Goal: Information Seeking & Learning: Understand process/instructions

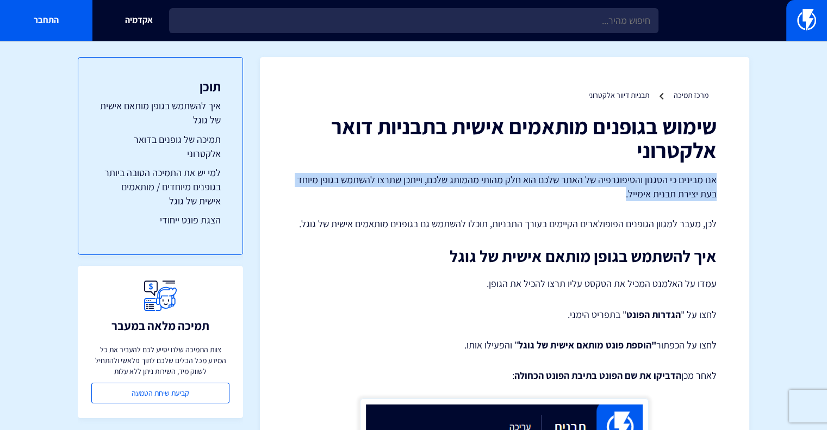
drag, startPoint x: 714, startPoint y: 178, endPoint x: 415, endPoint y: 201, distance: 300.4
click at [415, 201] on p "אנו מבינים כי הסגנון והטיפוגרפיה של האתר שלכם הוא חלק מהותי מהמותג שלכם, וייתכן…" at bounding box center [504, 187] width 424 height 28
click at [518, 187] on p "אנו מבינים כי הסגנון והטיפוגרפיה של האתר שלכם הוא חלק מהותי מהמותג שלכם, וייתכן…" at bounding box center [504, 187] width 424 height 28
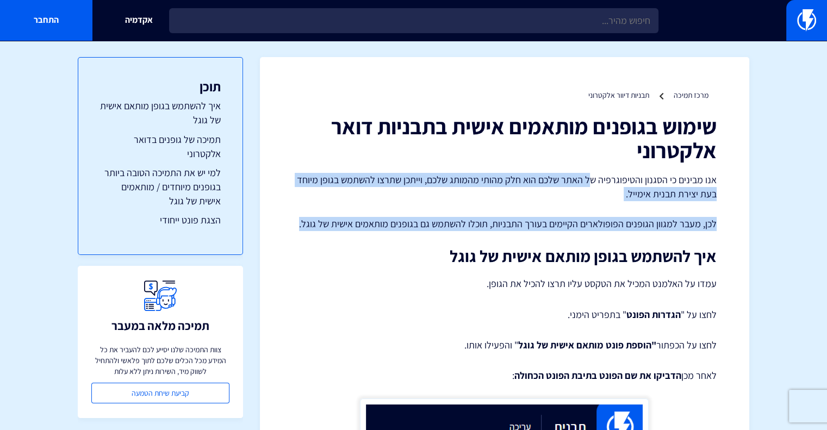
drag, startPoint x: 573, startPoint y: 178, endPoint x: 293, endPoint y: 220, distance: 283.0
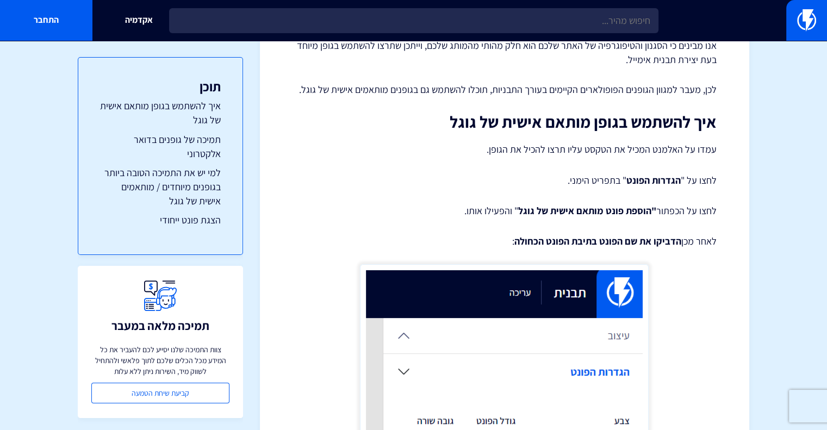
scroll to position [163, 0]
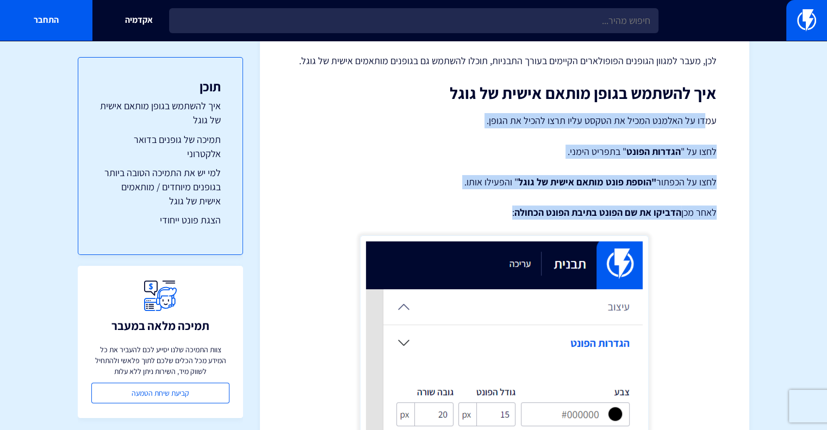
drag, startPoint x: 707, startPoint y: 120, endPoint x: 441, endPoint y: 199, distance: 277.3
click at [566, 145] on p "לחצו על " הגדרות הפונט " בתפריט הימני." at bounding box center [504, 152] width 424 height 14
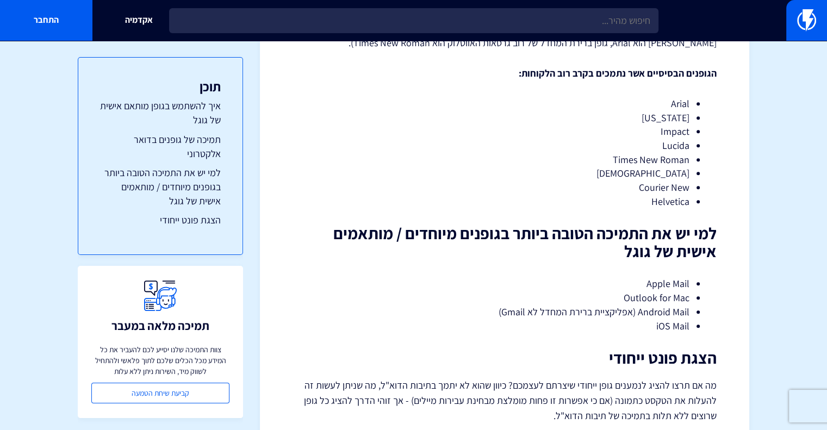
scroll to position [979, 0]
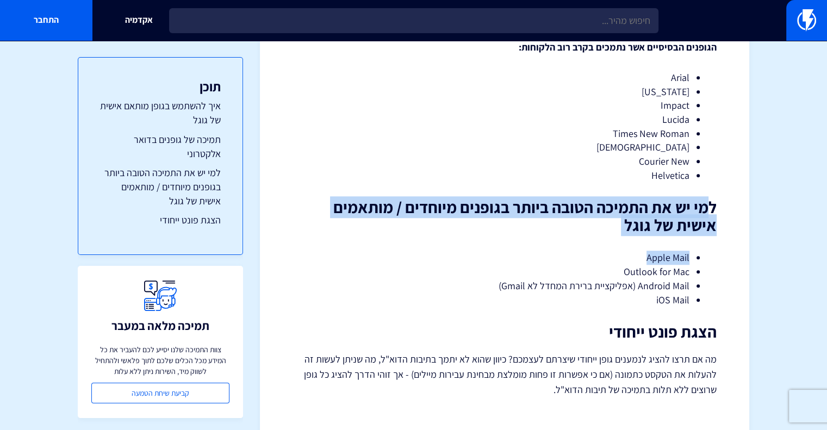
drag, startPoint x: 707, startPoint y: 207, endPoint x: 327, endPoint y: 238, distance: 380.7
click at [445, 214] on h2 "למי יש את התמיכה הטובה ביותר בגופנים מיוחדים / מותאמים אישית של גוגל" at bounding box center [504, 216] width 424 height 36
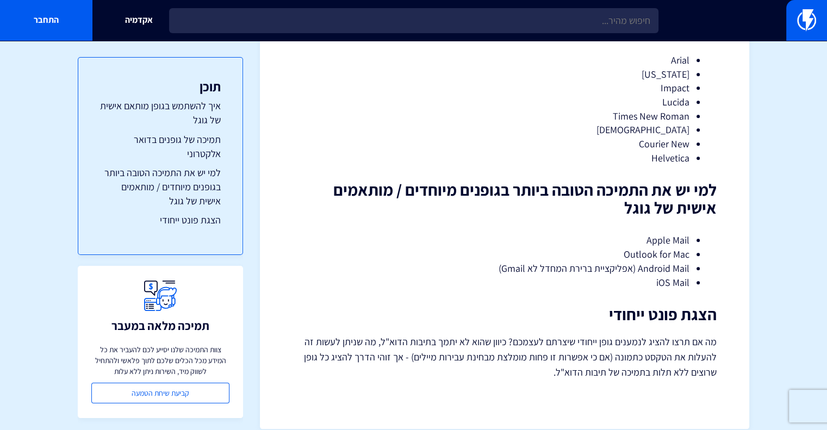
scroll to position [1011, 0]
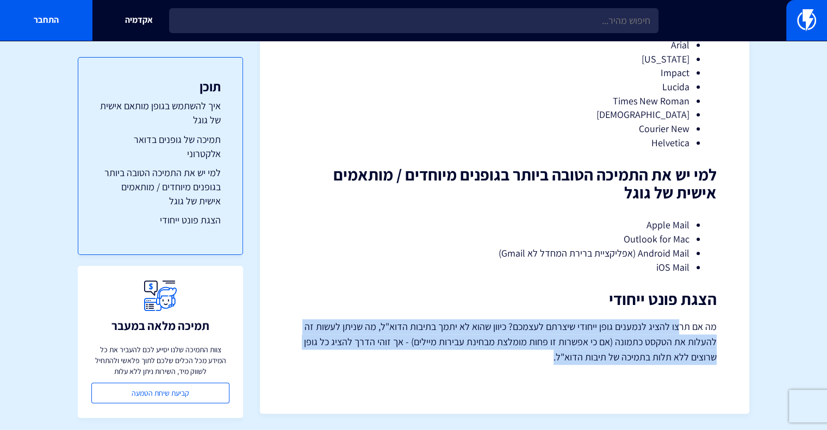
drag, startPoint x: 590, startPoint y: 328, endPoint x: 414, endPoint y: 370, distance: 181.2
click at [450, 324] on p "מה אם תרצו להציג לנמענים גופן ייחודי שיצרתם לעצמכם? כיוון שהוא לא יתמך בתיבות ה…" at bounding box center [504, 342] width 424 height 46
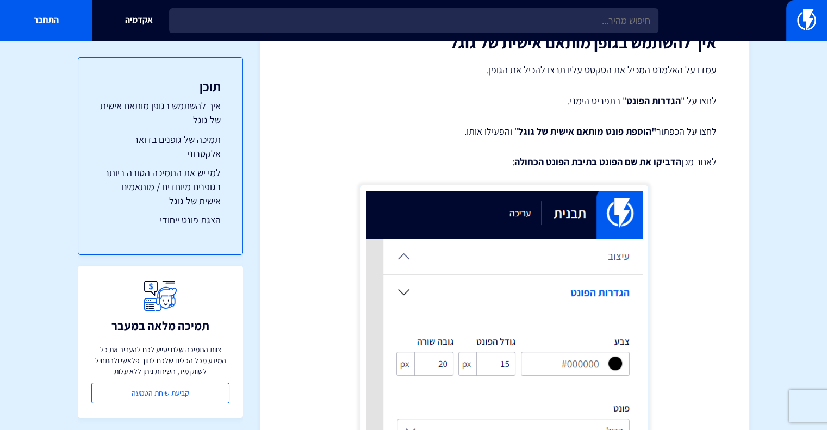
scroll to position [141, 0]
